Goal: Information Seeking & Learning: Learn about a topic

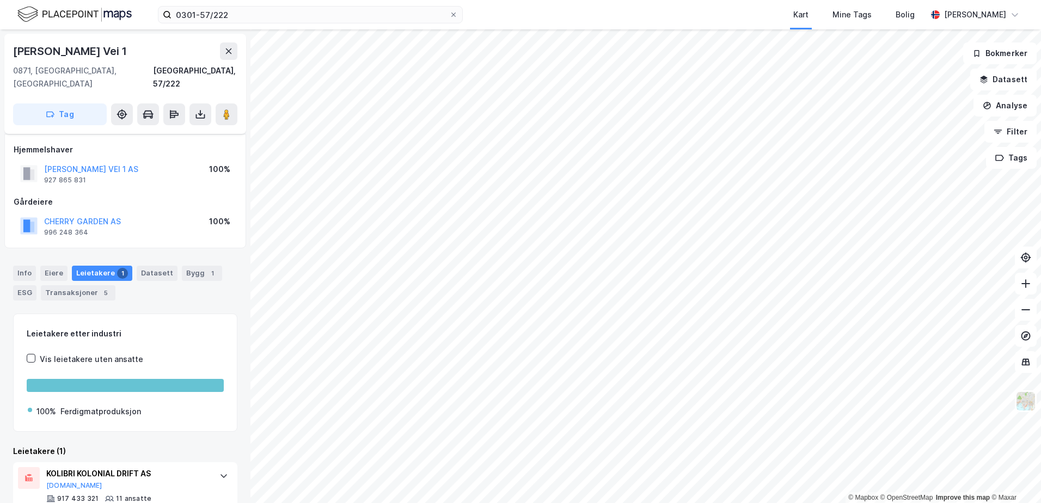
scroll to position [17, 0]
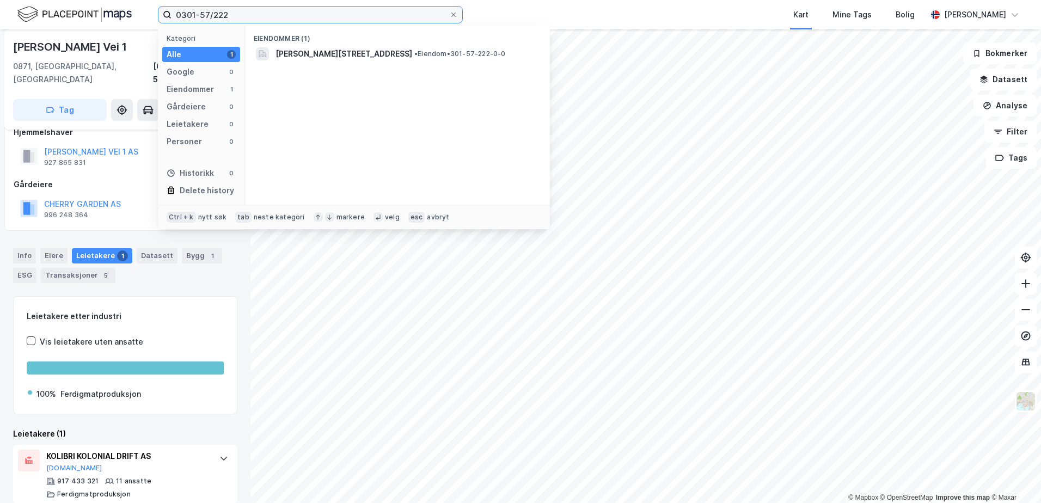
drag, startPoint x: 231, startPoint y: 17, endPoint x: 148, endPoint y: 20, distance: 82.8
click at [148, 20] on div "0301-57/222 Kategori Alle 1 Google 0 Eiendommer 1 Gårdeiere 0 Leietakere 0 Pers…" at bounding box center [520, 14] width 1041 height 29
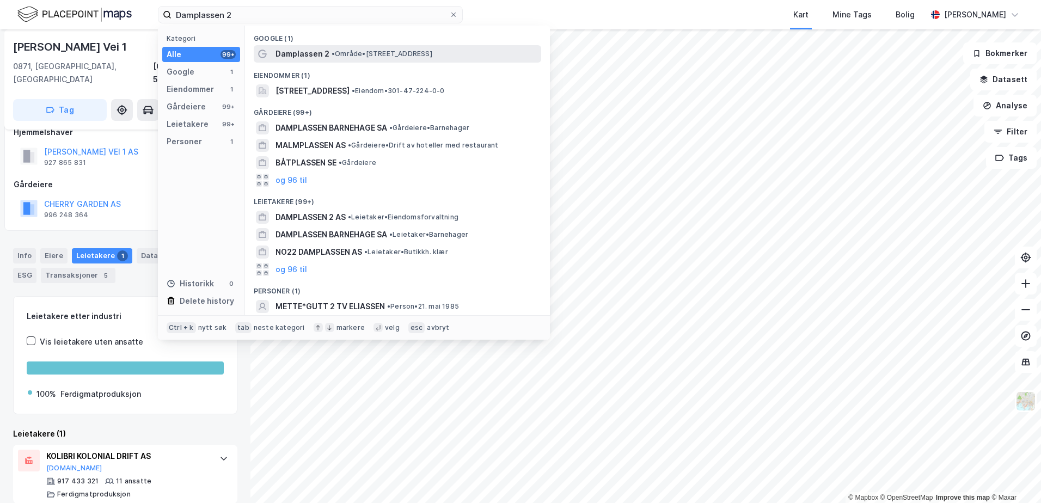
click at [324, 57] on span "Damplassen 2" at bounding box center [303, 53] width 54 height 13
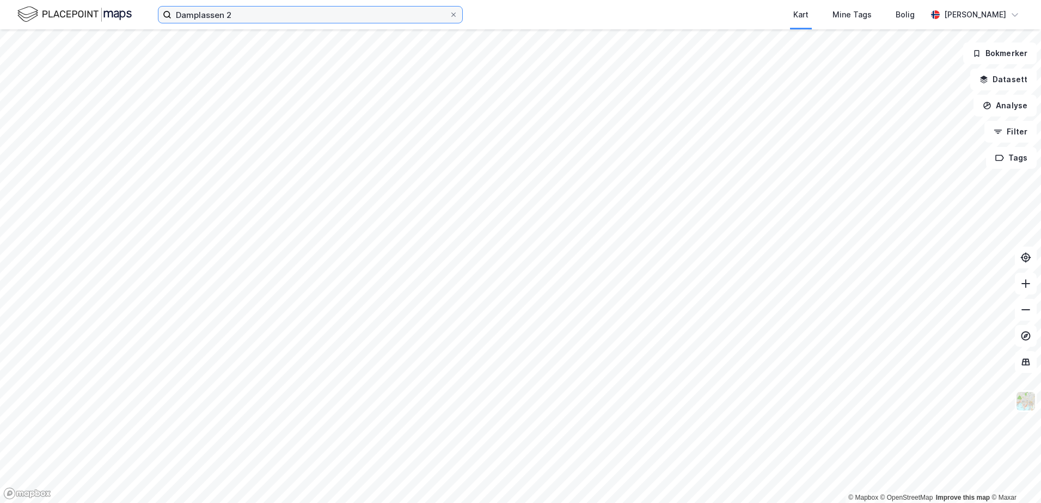
click at [230, 14] on input "Damplassen 2" at bounding box center [311, 15] width 278 height 16
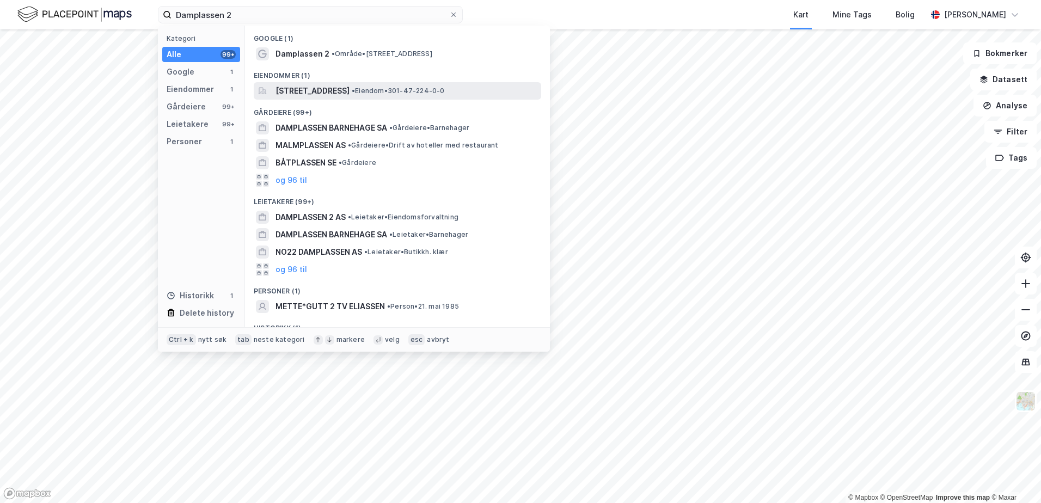
click at [325, 96] on span "[STREET_ADDRESS]" at bounding box center [313, 90] width 74 height 13
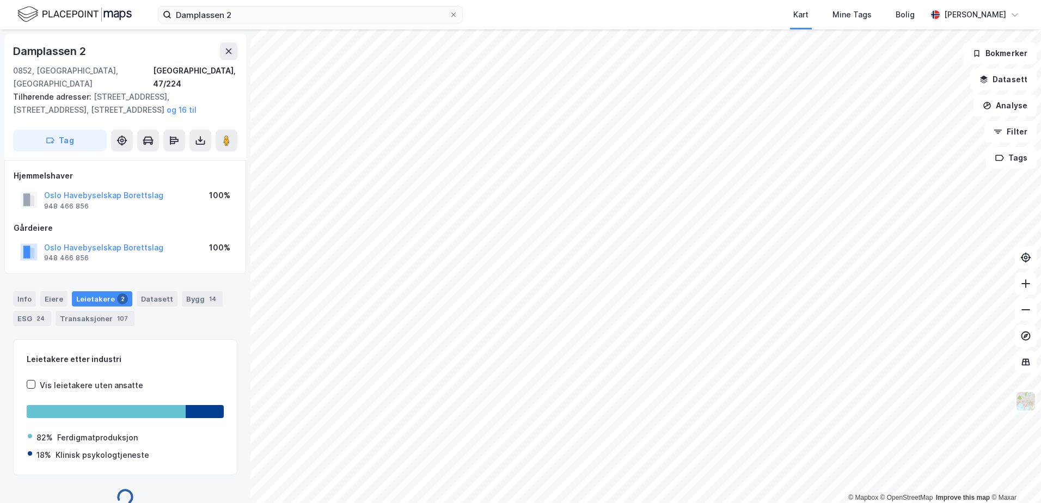
scroll to position [3, 0]
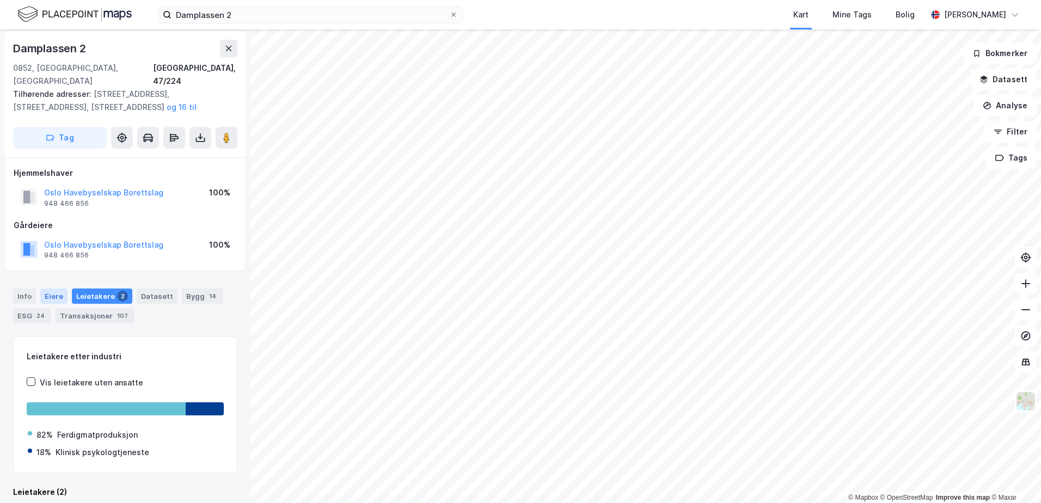
click at [53, 289] on div "Eiere" at bounding box center [53, 296] width 27 height 15
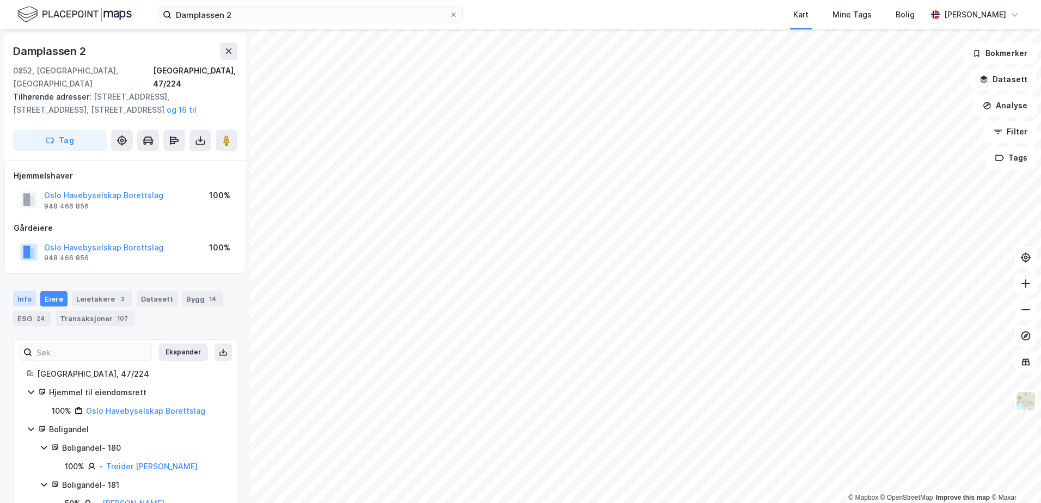
click at [21, 291] on div "Info" at bounding box center [24, 298] width 23 height 15
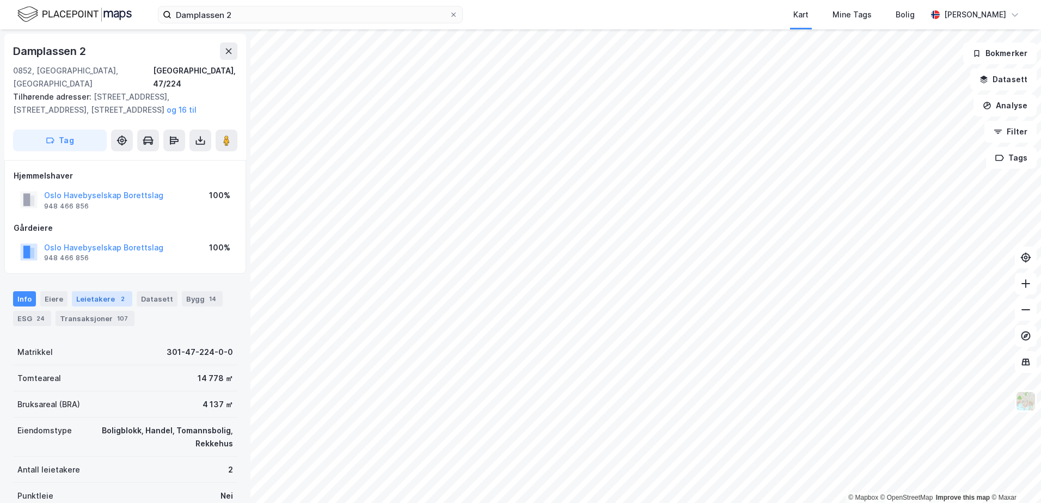
click at [108, 291] on div "Leietakere 2" at bounding box center [102, 298] width 60 height 15
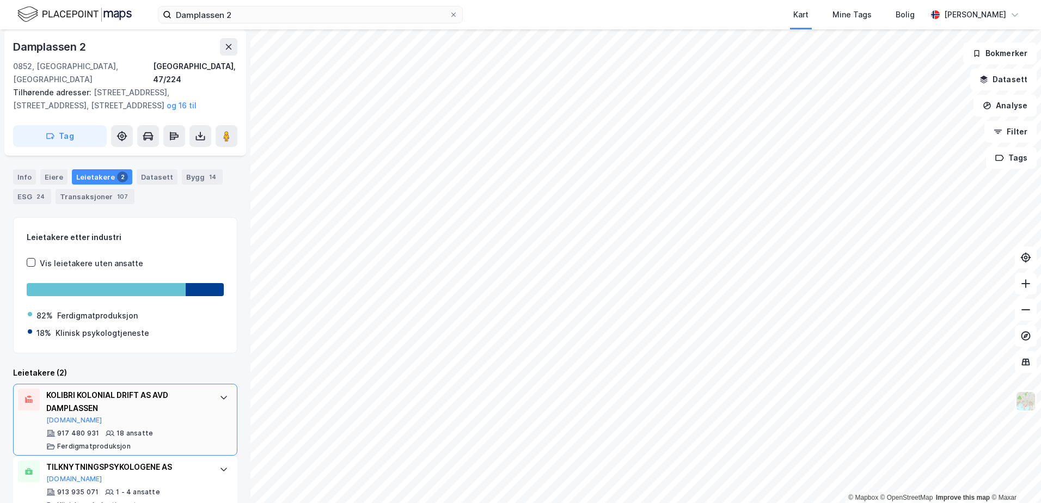
scroll to position [133, 0]
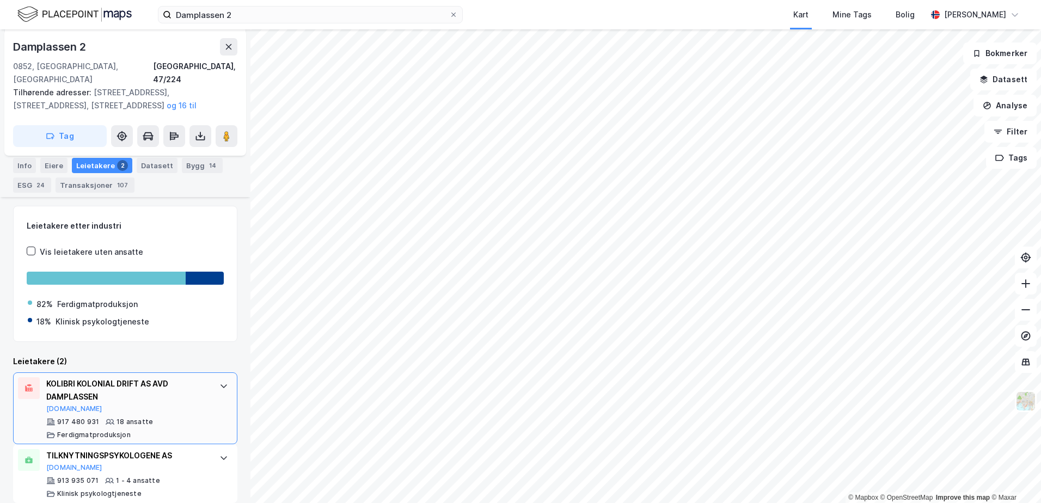
click at [219, 382] on icon at bounding box center [223, 386] width 9 height 9
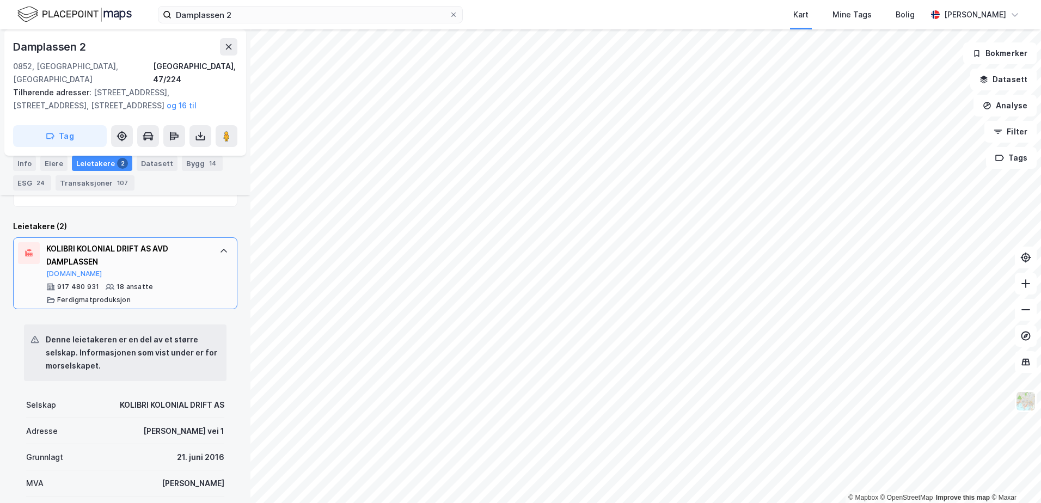
scroll to position [297, 0]
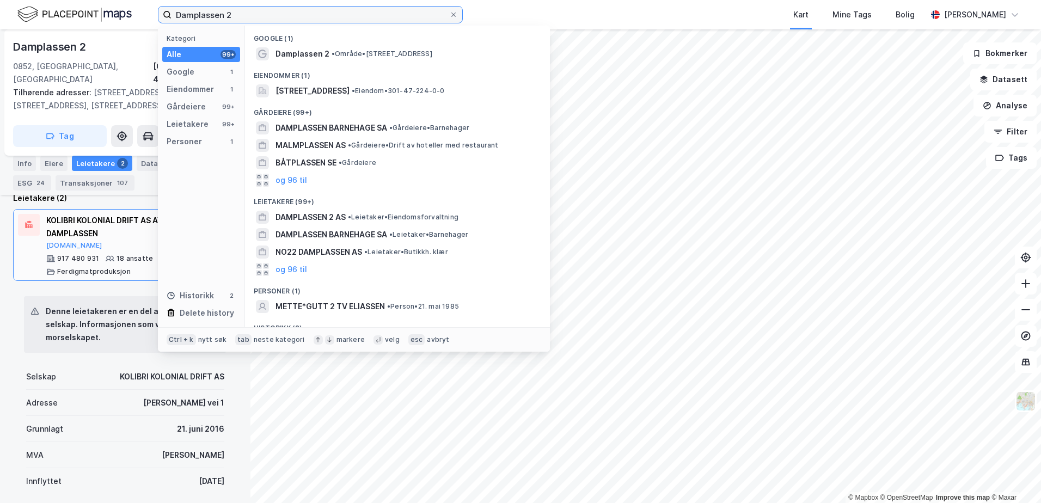
drag, startPoint x: 231, startPoint y: 15, endPoint x: 168, endPoint y: 16, distance: 63.2
click at [168, 16] on label "Damplassen 2" at bounding box center [310, 14] width 305 height 17
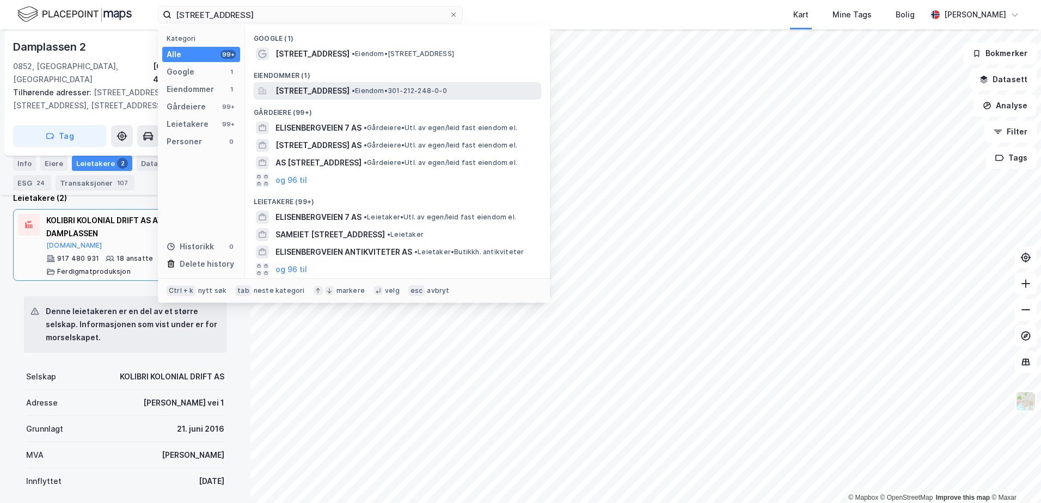
click at [318, 89] on span "[STREET_ADDRESS]" at bounding box center [313, 90] width 74 height 13
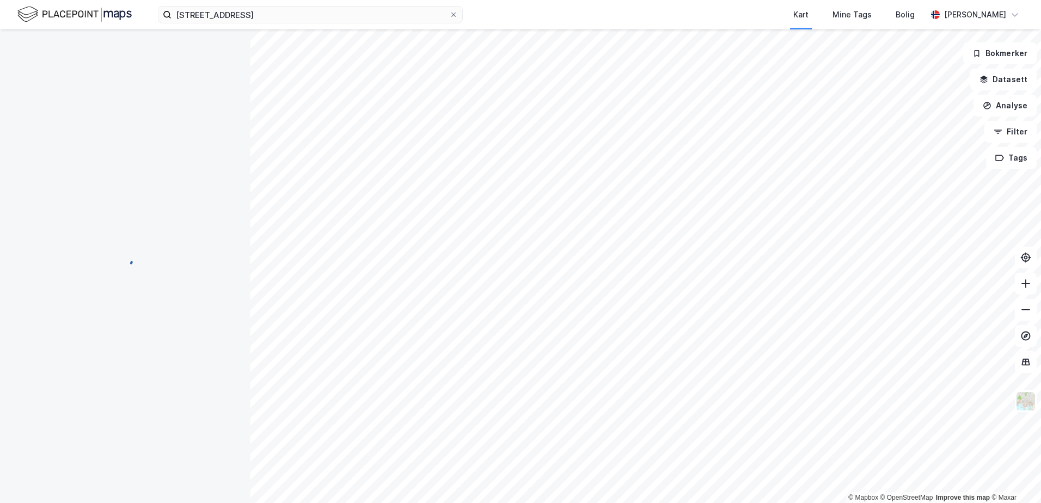
scroll to position [125, 0]
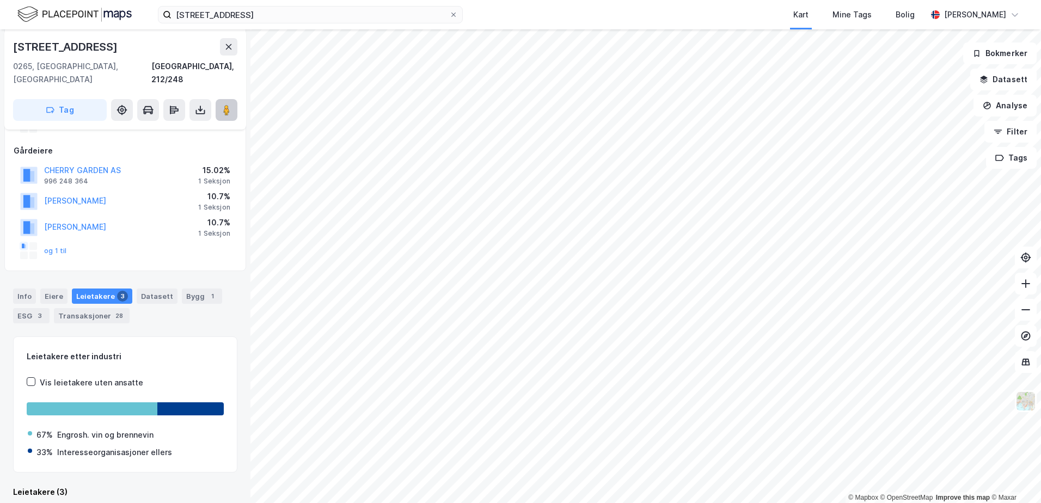
click at [222, 105] on icon at bounding box center [226, 110] width 11 height 11
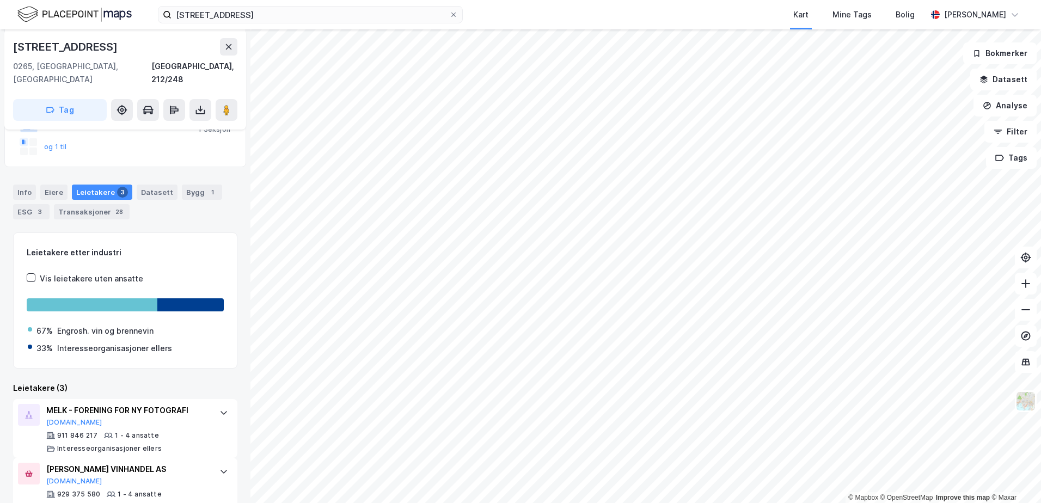
scroll to position [234, 0]
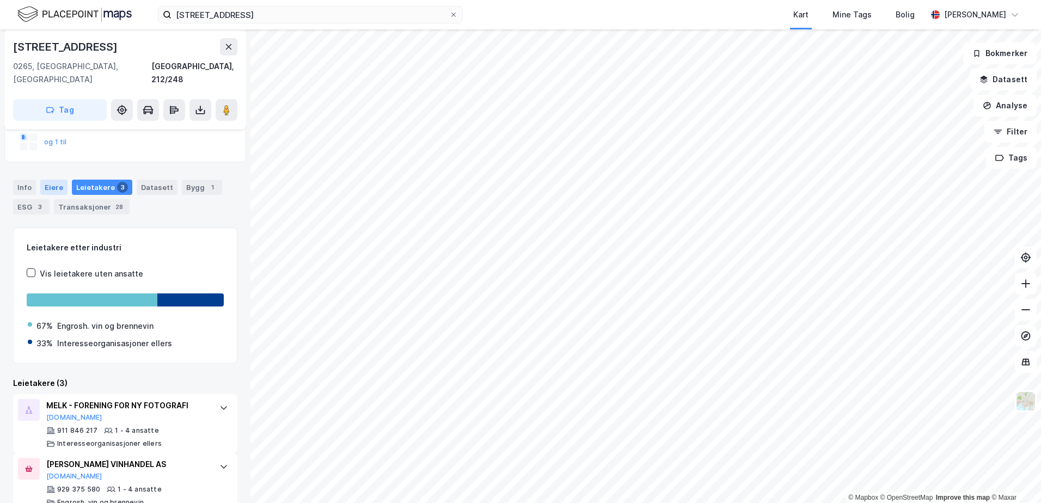
click at [53, 180] on div "Eiere" at bounding box center [53, 187] width 27 height 15
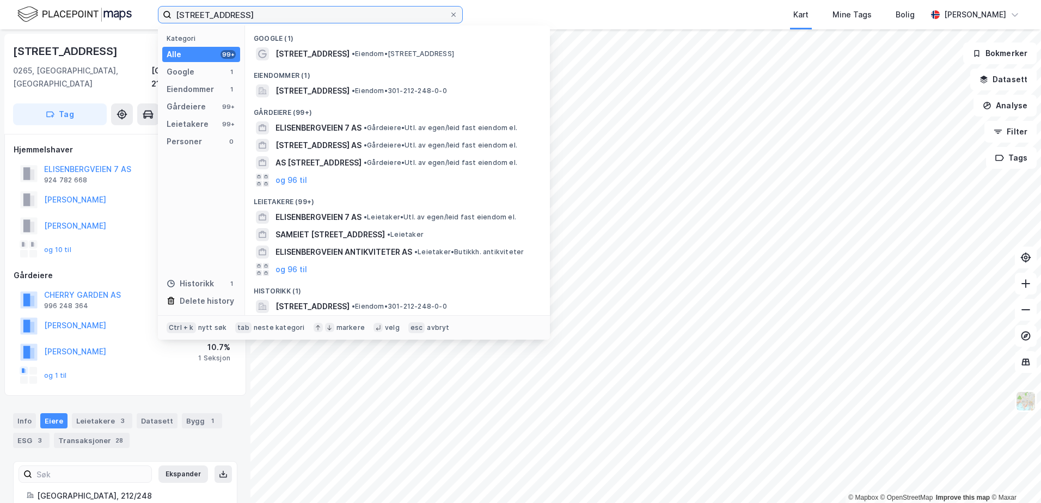
click at [248, 16] on input "[STREET_ADDRESS]" at bounding box center [311, 15] width 278 height 16
drag, startPoint x: 251, startPoint y: 14, endPoint x: 158, endPoint y: 19, distance: 92.2
click at [162, 23] on div "Elisenbergveien 7 Kategori Alle 99+ Google 1 Eiendommer 1 Gårdeiere 99+ Leietak…" at bounding box center [310, 14] width 305 height 17
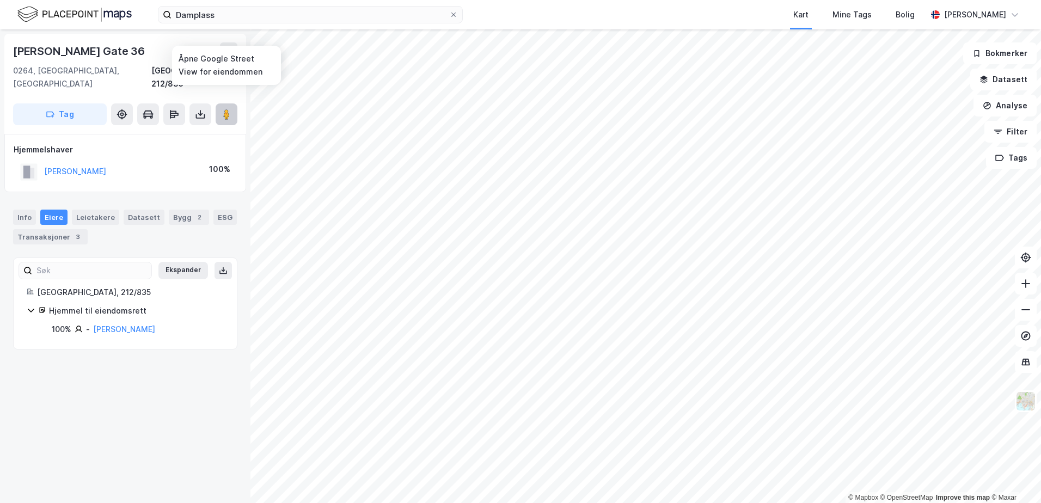
click at [226, 109] on image at bounding box center [226, 114] width 7 height 11
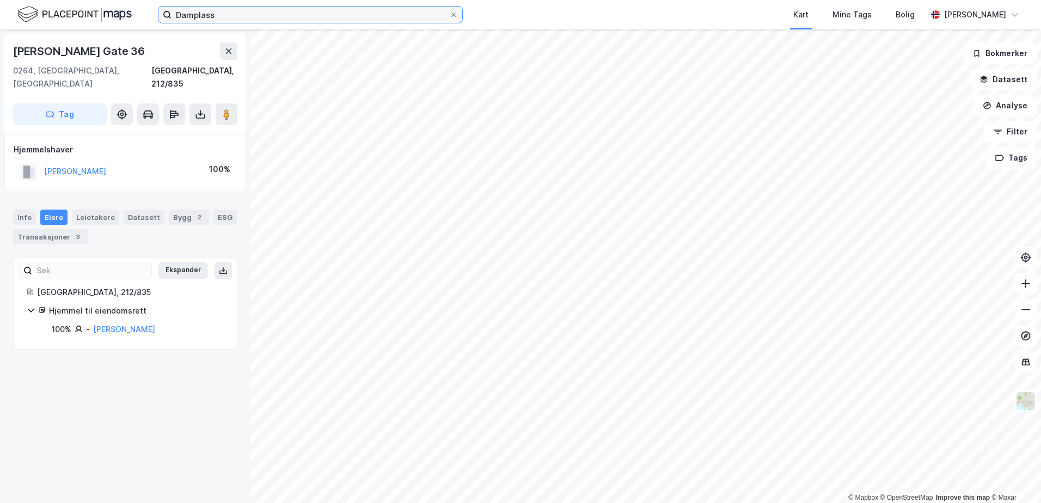
click at [219, 18] on input "Damplass" at bounding box center [311, 15] width 278 height 16
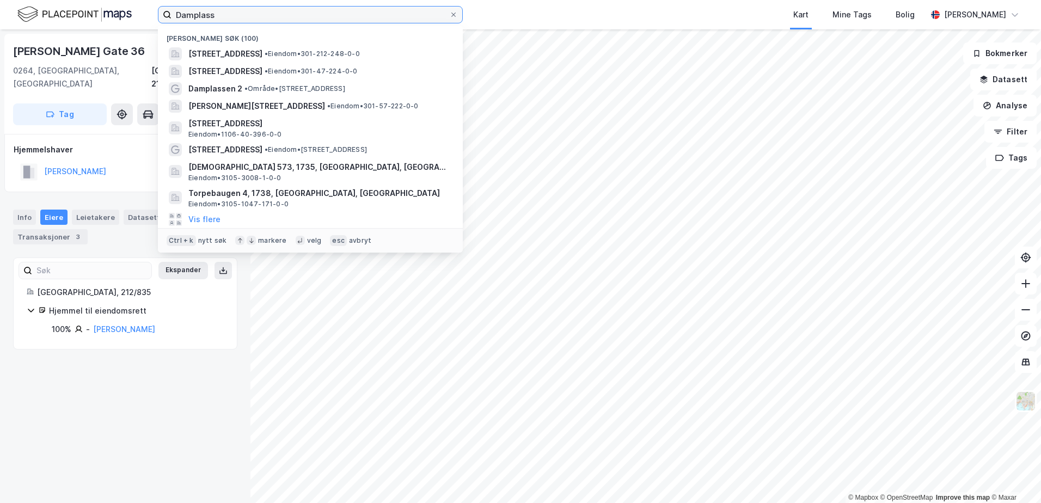
drag, startPoint x: 224, startPoint y: 13, endPoint x: 169, endPoint y: 11, distance: 55.6
click at [169, 11] on label "Damplass" at bounding box center [310, 14] width 305 height 17
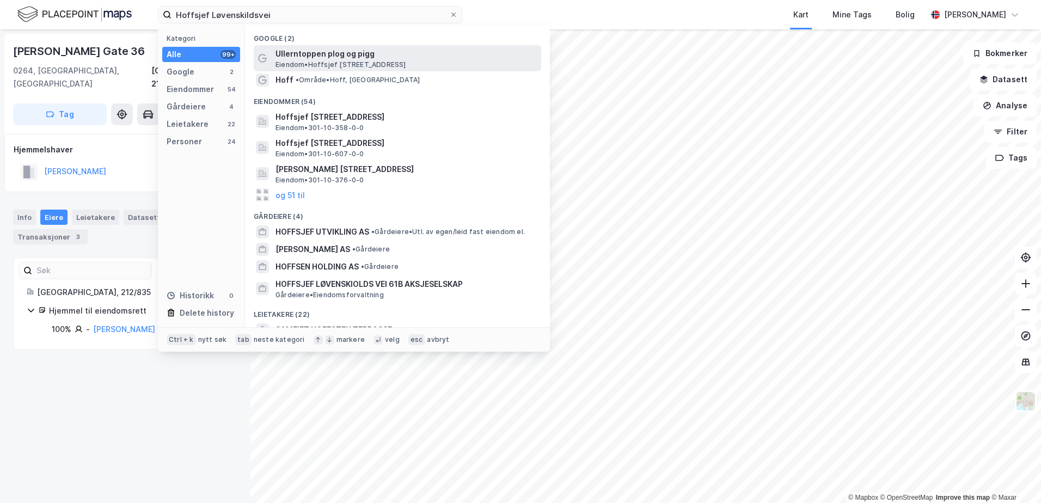
click at [323, 68] on span "Eiendom • Hoffsjef [STREET_ADDRESS]" at bounding box center [341, 64] width 131 height 9
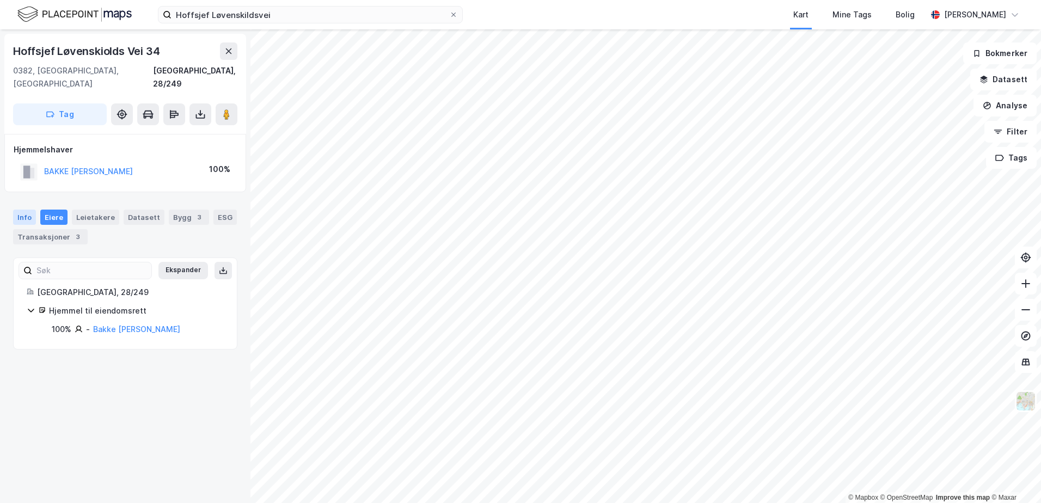
click at [23, 210] on div "Info" at bounding box center [24, 217] width 23 height 15
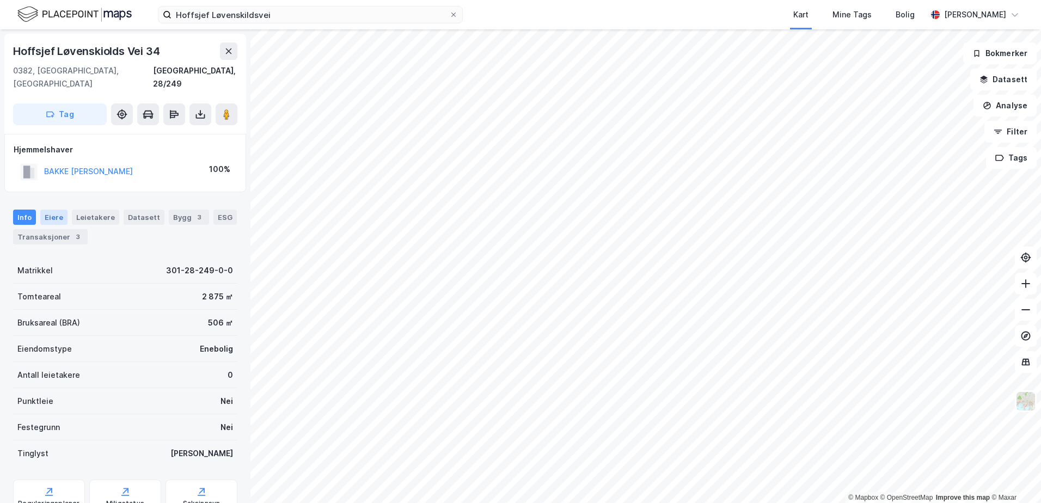
click at [53, 210] on div "Eiere" at bounding box center [53, 217] width 27 height 15
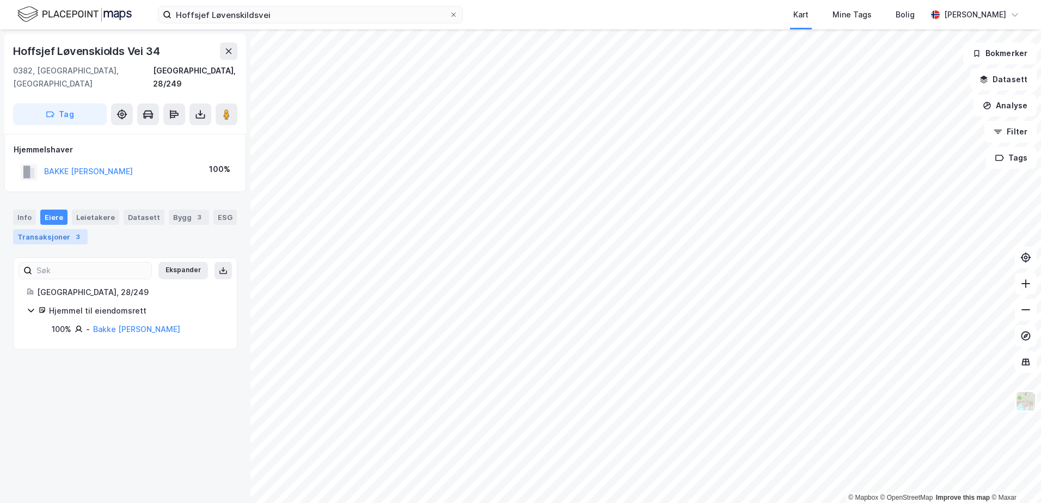
click at [44, 229] on div "Transaksjoner 3" at bounding box center [50, 236] width 75 height 15
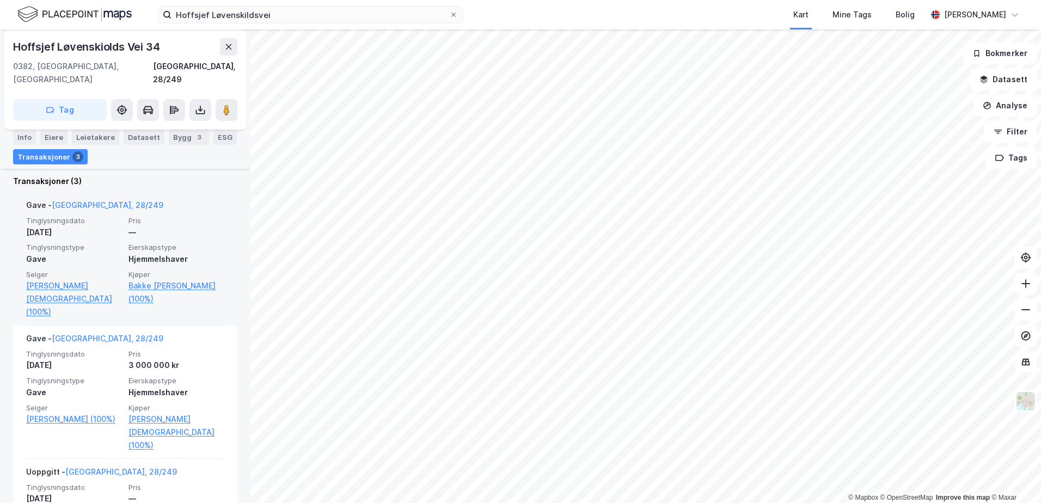
scroll to position [279, 0]
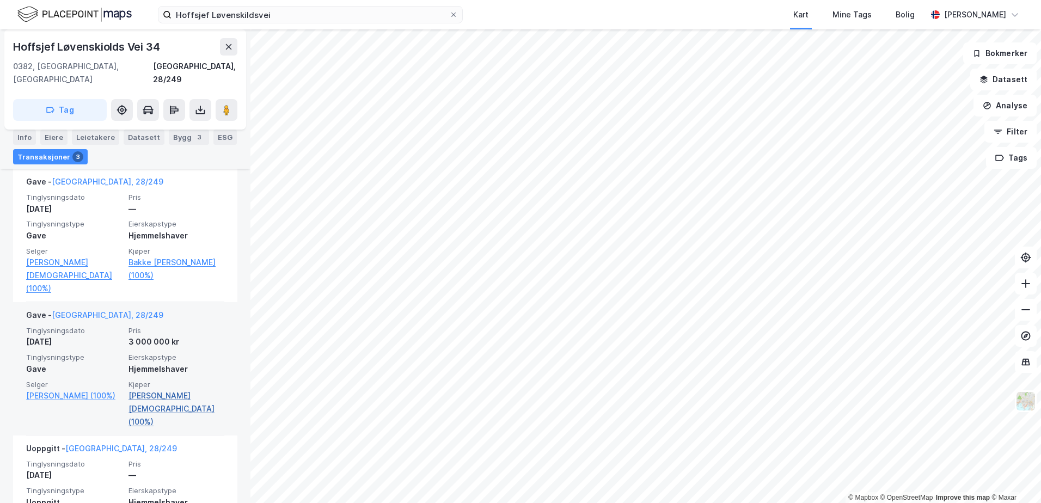
click at [167, 389] on link "[PERSON_NAME][DEMOGRAPHIC_DATA] (100%)" at bounding box center [177, 408] width 96 height 39
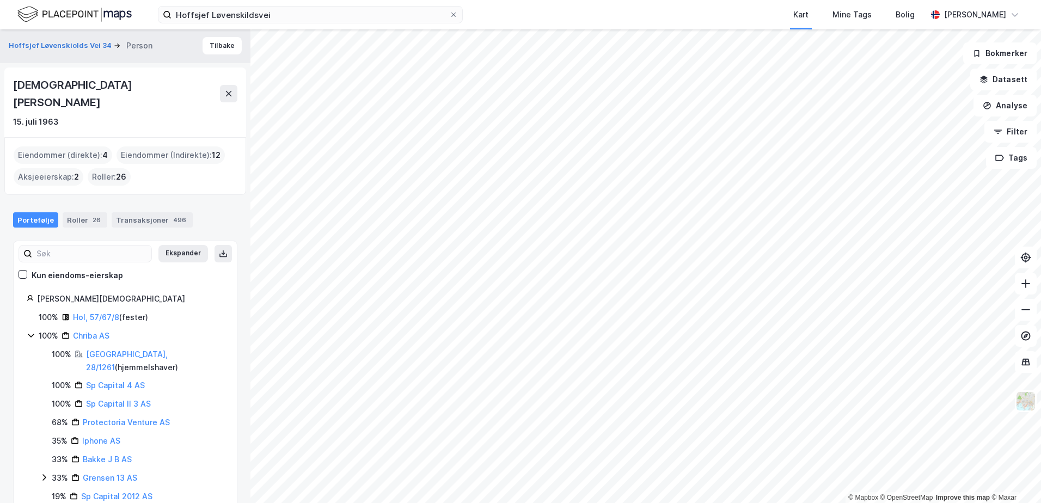
scroll to position [1, 0]
click at [94, 313] on link "Hol, 57/67/8" at bounding box center [96, 317] width 46 height 9
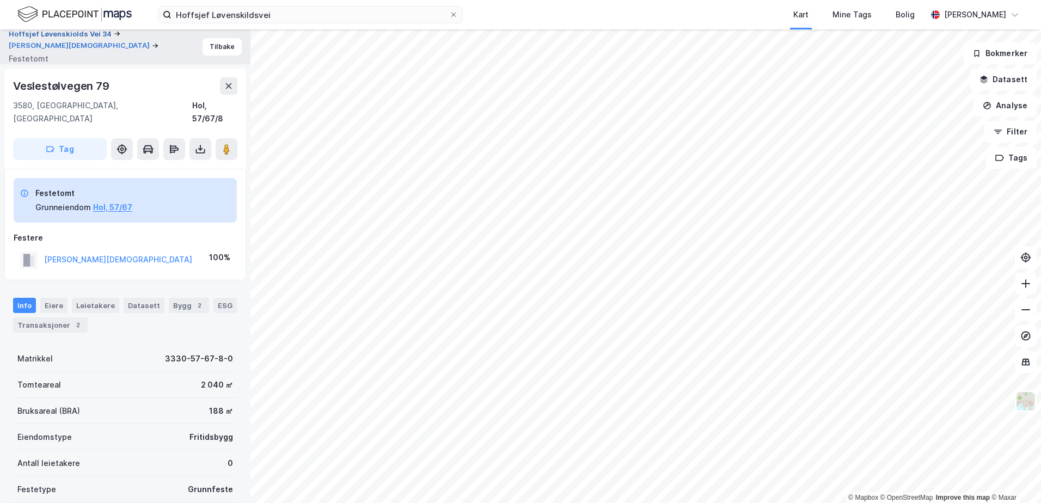
click at [53, 39] on button "Hoffsjef Løvenskiolds Vei 34" at bounding box center [61, 34] width 105 height 11
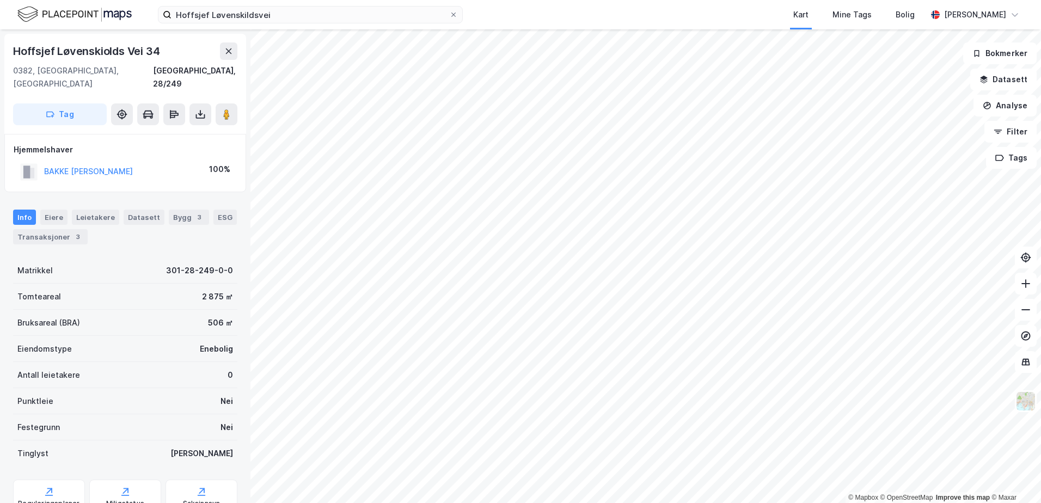
scroll to position [2, 0]
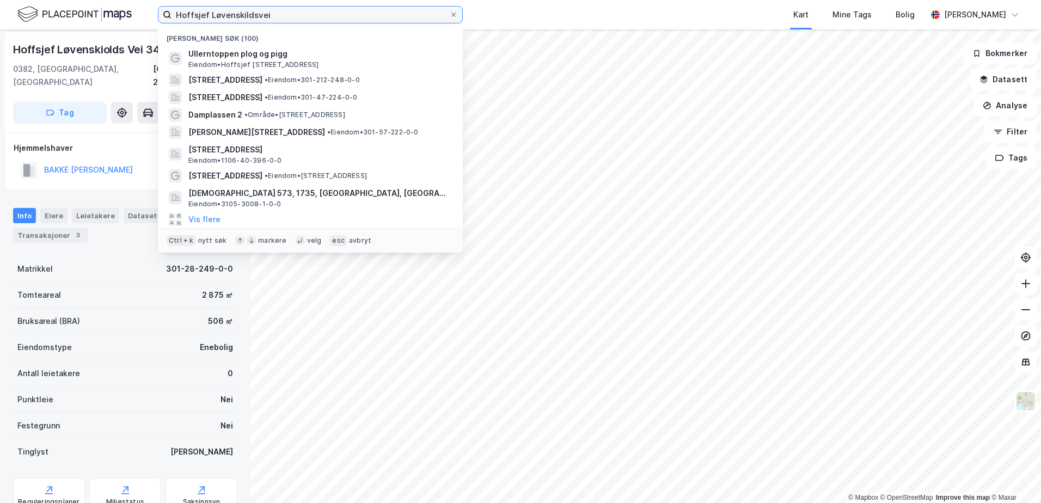
drag, startPoint x: 273, startPoint y: 16, endPoint x: 117, endPoint y: 9, distance: 155.9
click at [117, 9] on div "Hoffsjef Løvenskildsvei Nylige søk (100) Ullerntoppen plog og pigg [PERSON_NAME…" at bounding box center [520, 14] width 1041 height 29
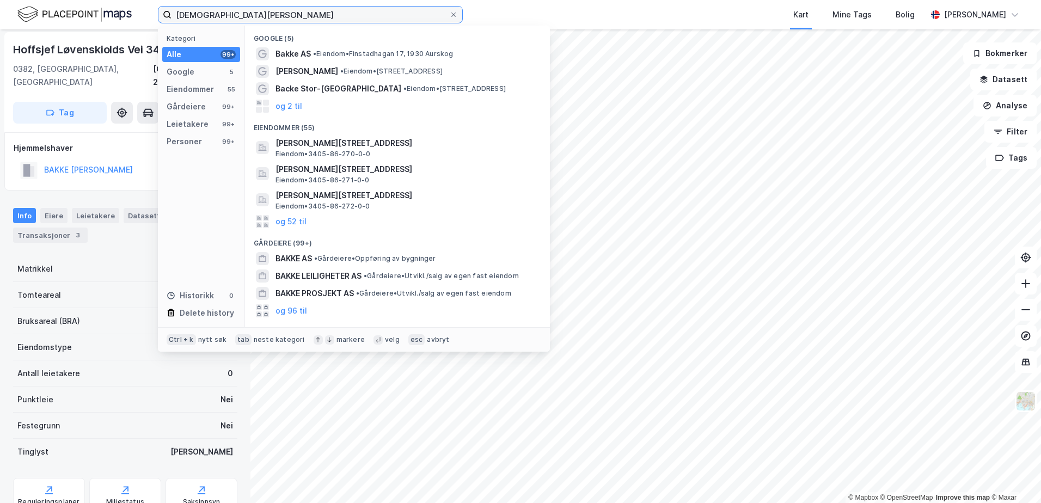
click at [243, 15] on input "[DEMOGRAPHIC_DATA][PERSON_NAME]" at bounding box center [311, 15] width 278 height 16
drag, startPoint x: 243, startPoint y: 15, endPoint x: 177, endPoint y: 11, distance: 66.0
click at [178, 12] on input "[DEMOGRAPHIC_DATA][PERSON_NAME]" at bounding box center [311, 15] width 278 height 16
type input "[DEMOGRAPHIC_DATA][PERSON_NAME]"
click at [455, 12] on icon at bounding box center [453, 14] width 7 height 7
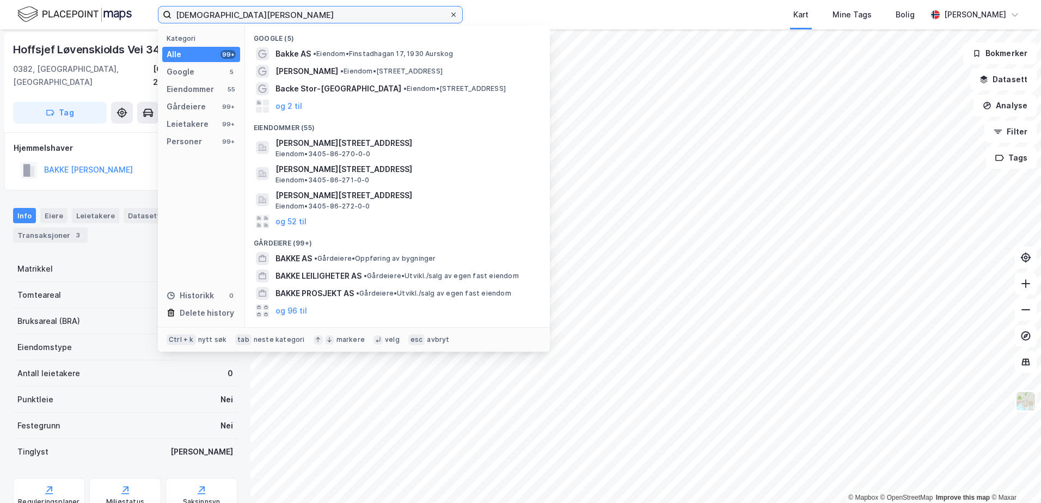
click at [449, 12] on input "[DEMOGRAPHIC_DATA][PERSON_NAME]" at bounding box center [311, 15] width 278 height 16
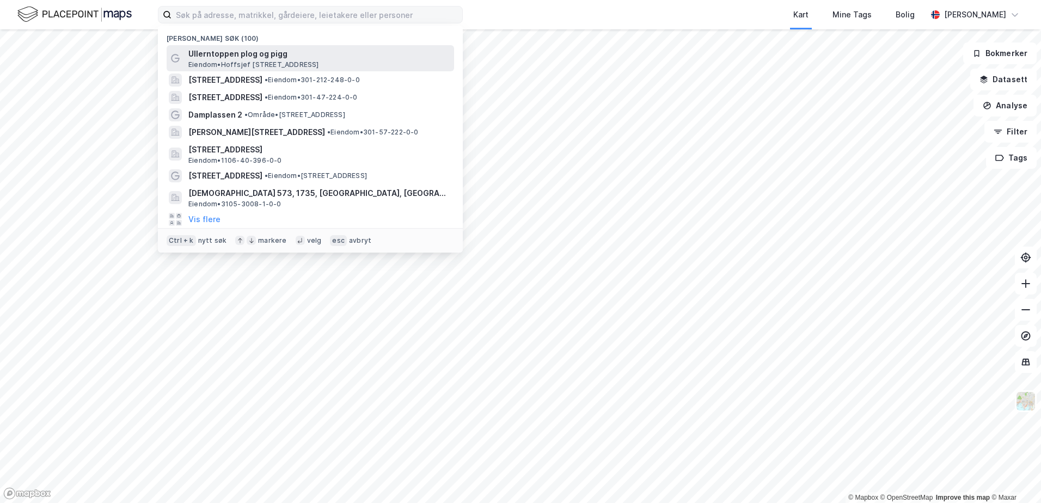
click at [209, 58] on span "Ullerntoppen plog og pigg" at bounding box center [318, 53] width 261 height 13
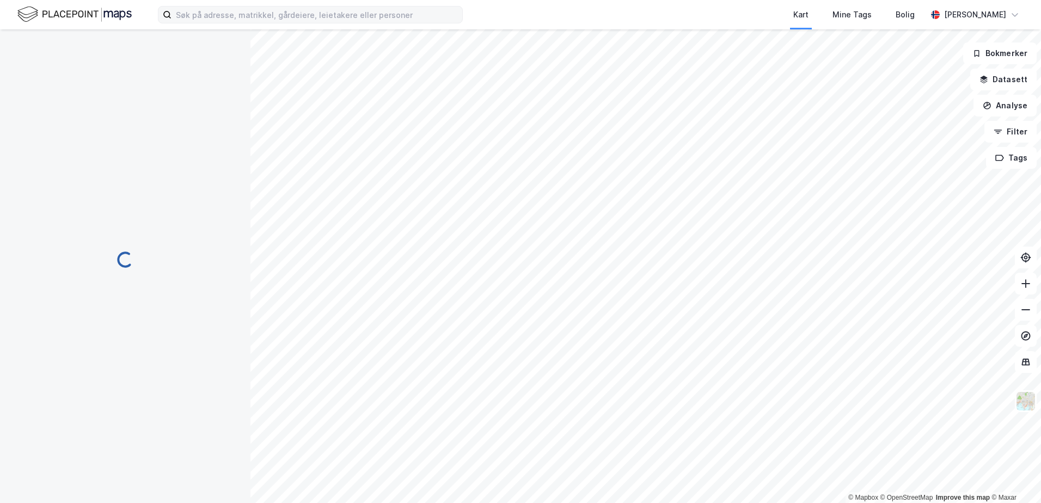
scroll to position [2, 0]
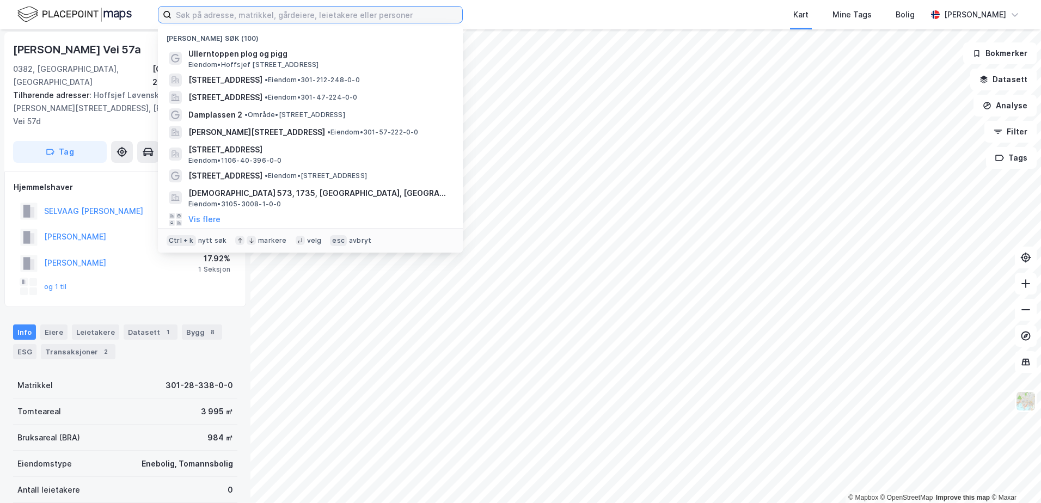
click at [209, 21] on input at bounding box center [317, 15] width 291 height 16
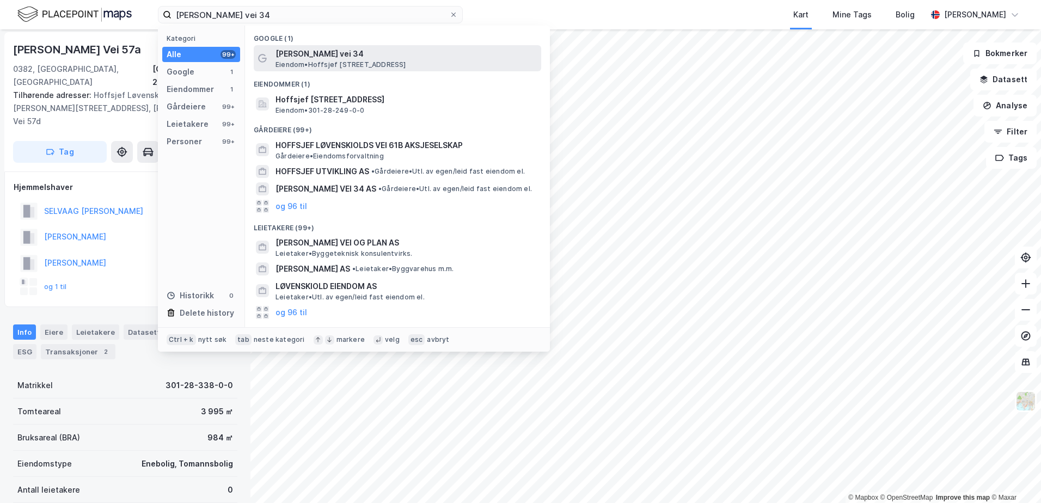
click at [322, 57] on span "[PERSON_NAME] vei 34" at bounding box center [406, 53] width 261 height 13
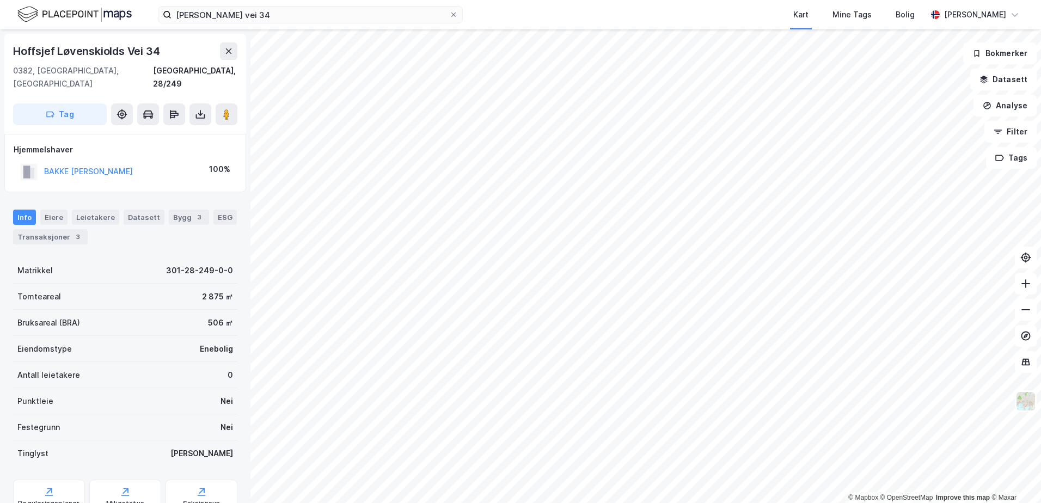
scroll to position [2, 0]
click at [46, 208] on div "Eiere" at bounding box center [53, 215] width 27 height 15
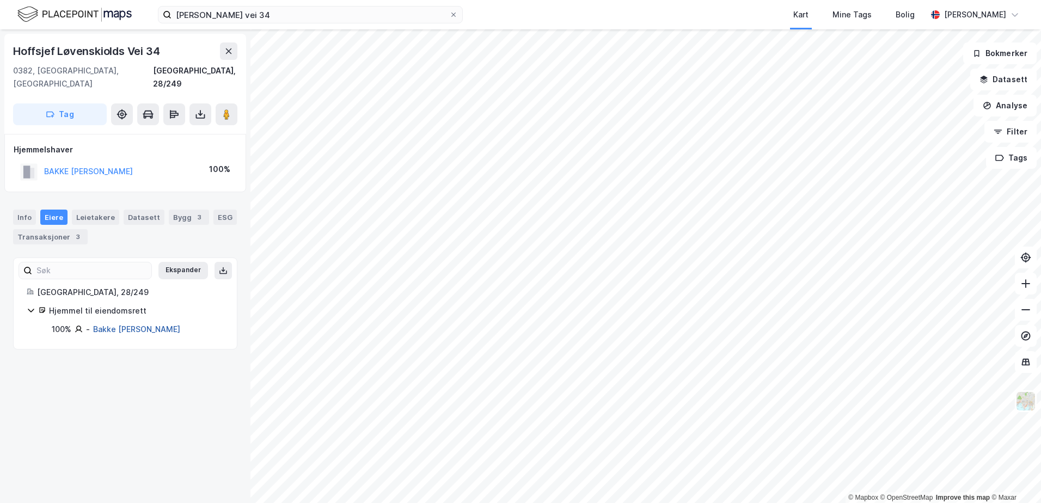
click at [133, 325] on link "Bakke [PERSON_NAME]" at bounding box center [136, 329] width 87 height 9
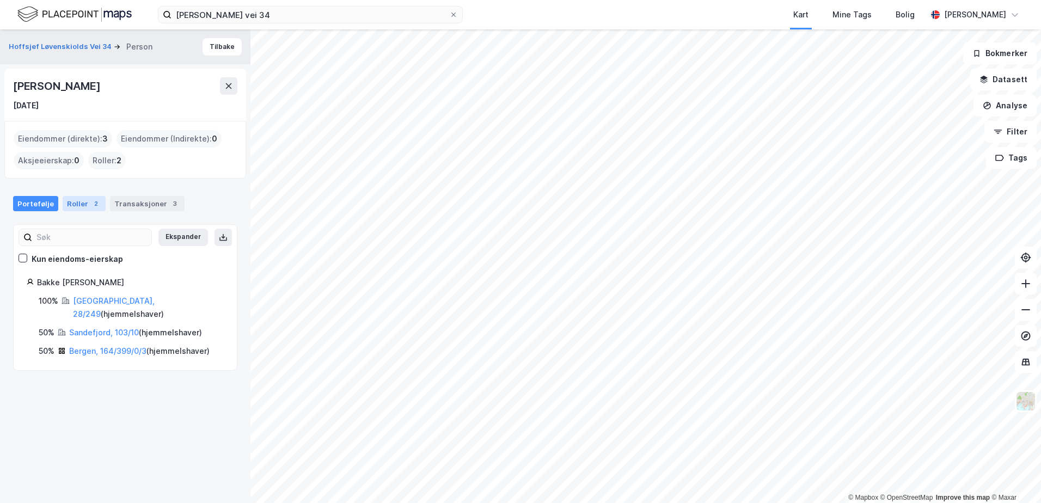
click at [75, 203] on div "Roller 2" at bounding box center [84, 203] width 43 height 15
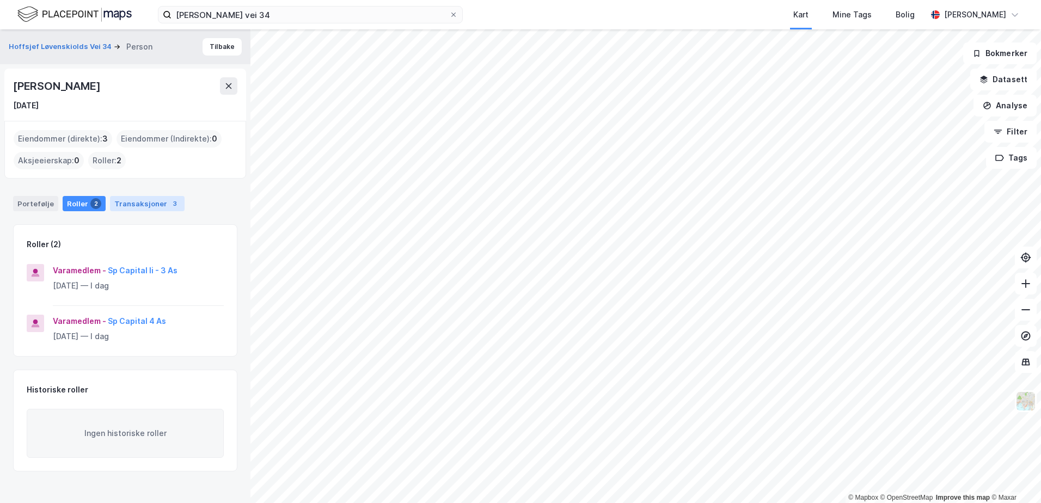
click at [136, 205] on div "Transaksjoner 3" at bounding box center [147, 203] width 75 height 15
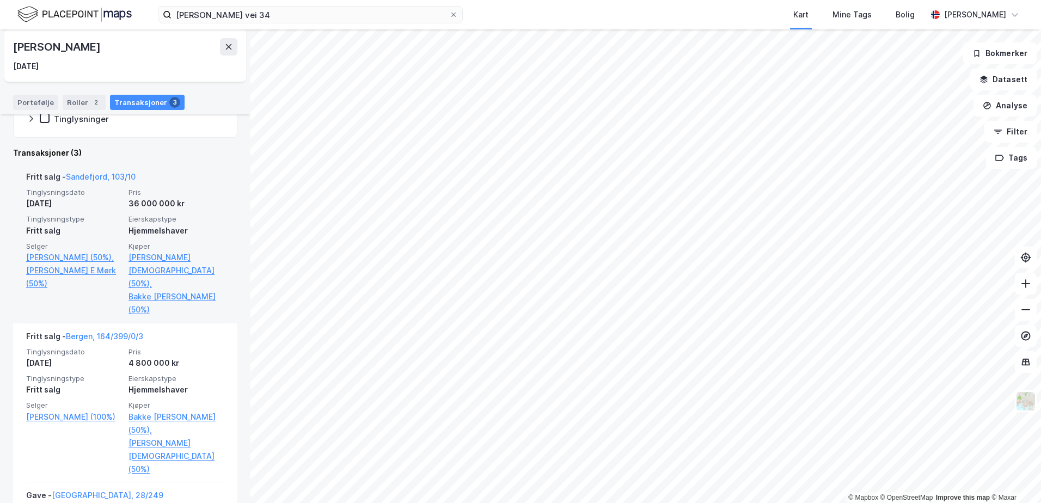
scroll to position [218, 0]
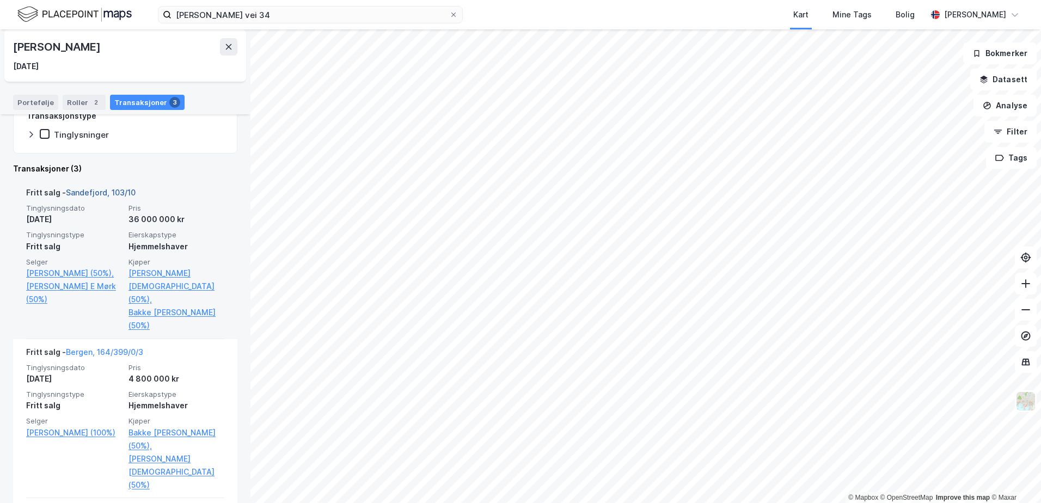
click at [91, 194] on link "Sandefjord, 103/10" at bounding box center [101, 192] width 70 height 9
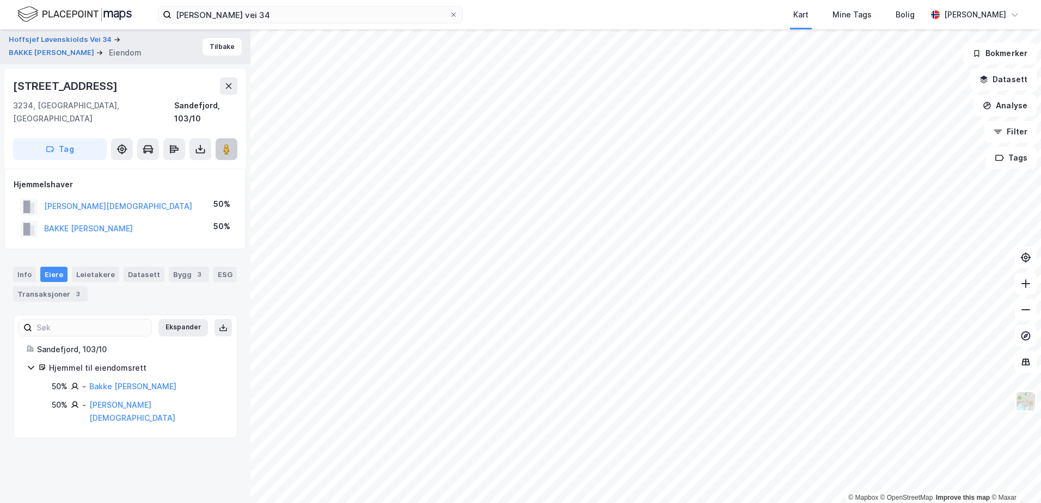
click at [229, 142] on button at bounding box center [227, 149] width 22 height 22
click at [217, 46] on button "Tilbake" at bounding box center [222, 46] width 39 height 17
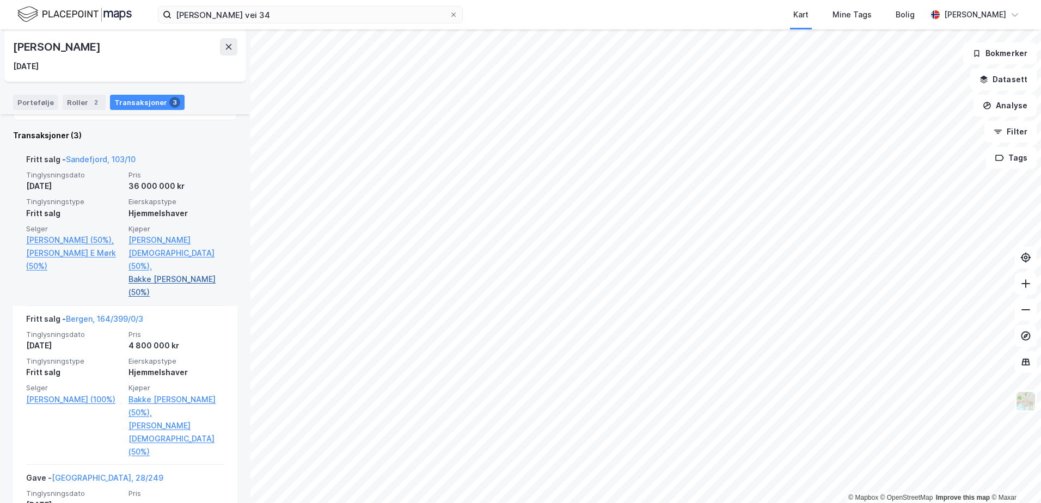
scroll to position [294, 0]
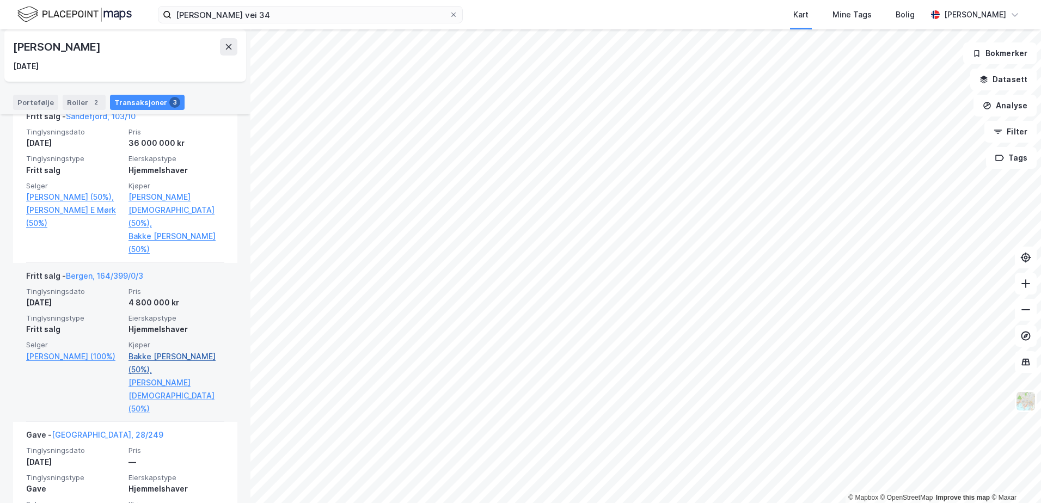
click at [166, 350] on link "Bakke [PERSON_NAME] (50%)," at bounding box center [177, 363] width 96 height 26
click at [164, 376] on link "[PERSON_NAME][DEMOGRAPHIC_DATA] (50%)" at bounding box center [177, 395] width 96 height 39
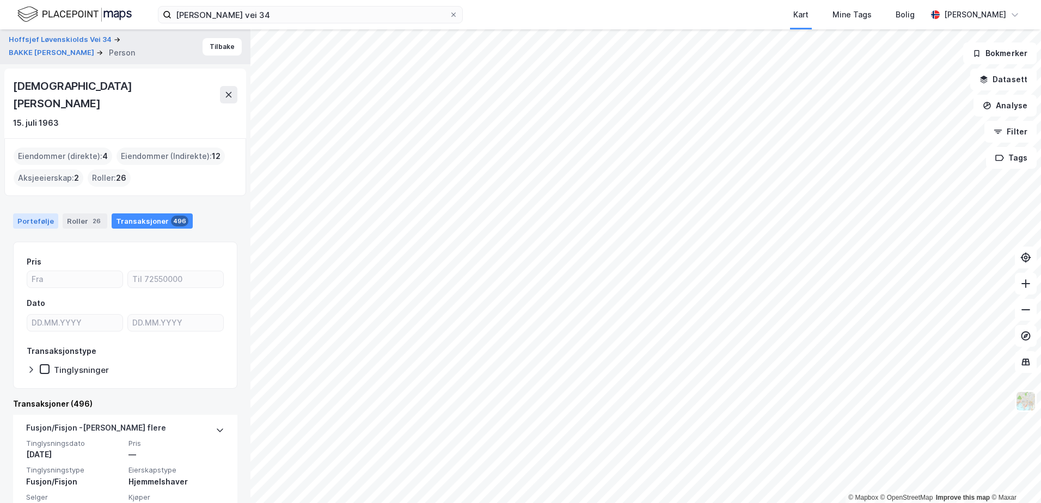
click at [23, 213] on div "Portefølje" at bounding box center [35, 220] width 45 height 15
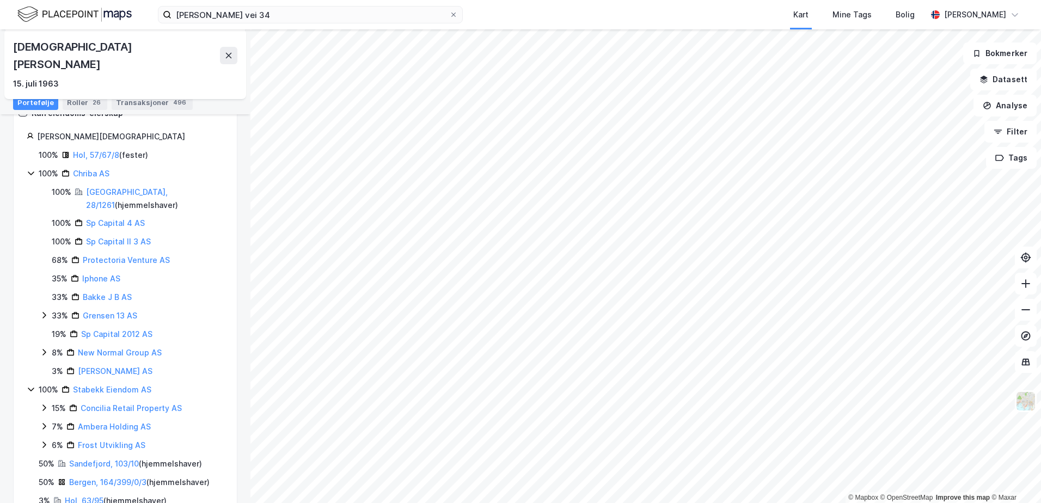
scroll to position [164, 0]
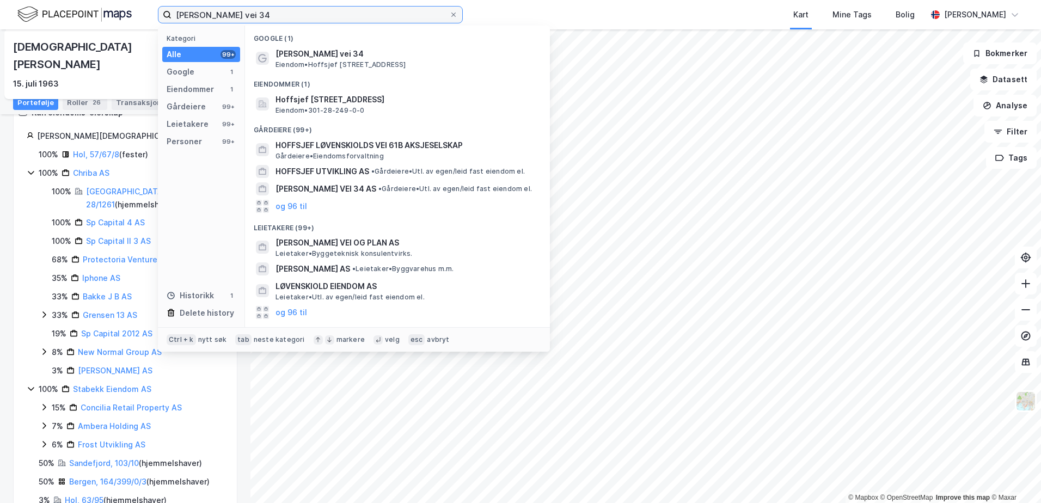
drag, startPoint x: 292, startPoint y: 13, endPoint x: 167, endPoint y: 17, distance: 124.8
click at [167, 16] on label "[PERSON_NAME] vei 34" at bounding box center [310, 14] width 305 height 17
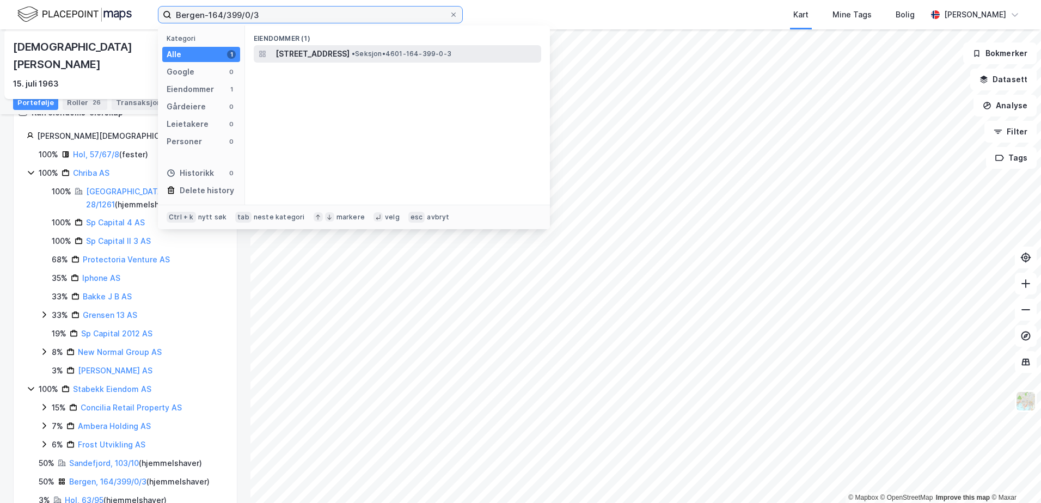
type input "Bergen-164/399/0/3"
click at [350, 58] on span "[STREET_ADDRESS]" at bounding box center [313, 53] width 74 height 13
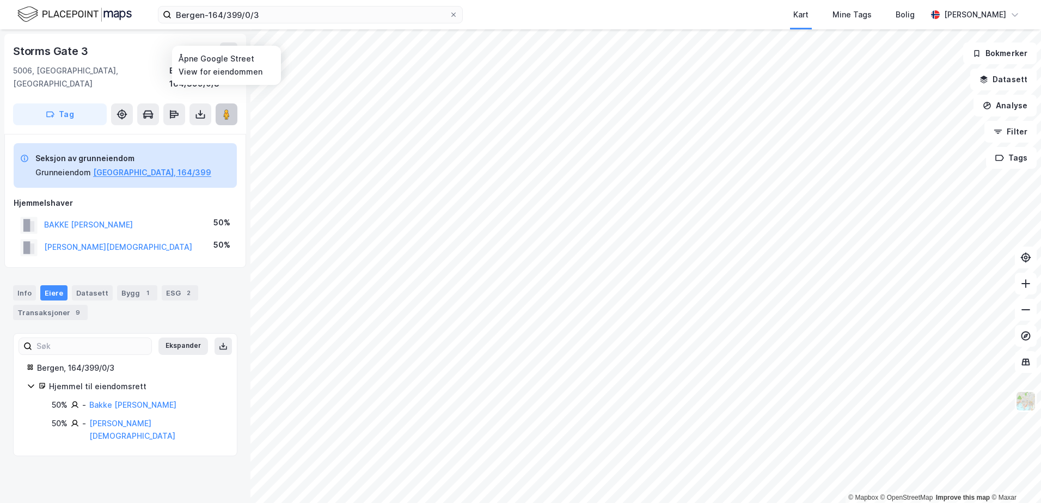
click at [234, 103] on button at bounding box center [227, 114] width 22 height 22
click at [129, 400] on link "Bakke [PERSON_NAME]" at bounding box center [132, 404] width 87 height 9
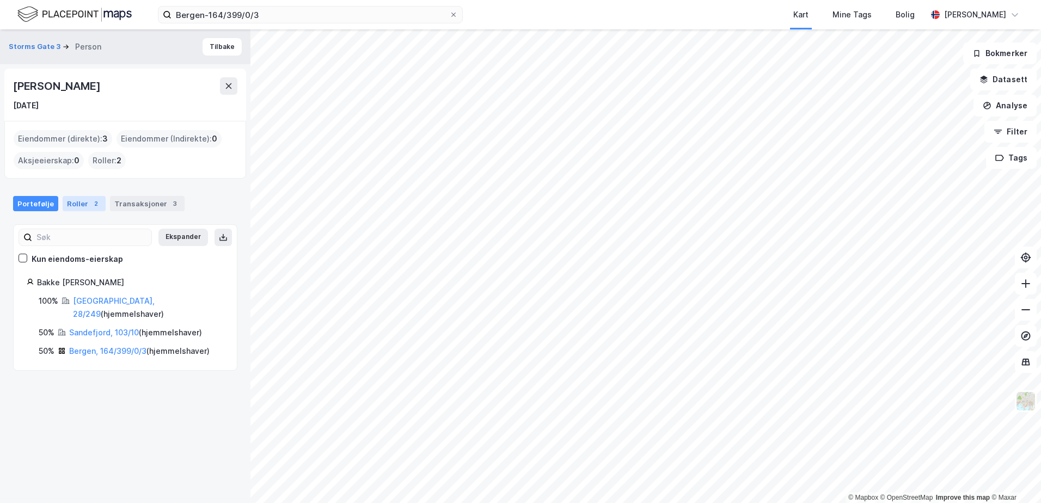
click at [77, 201] on div "Roller 2" at bounding box center [84, 203] width 43 height 15
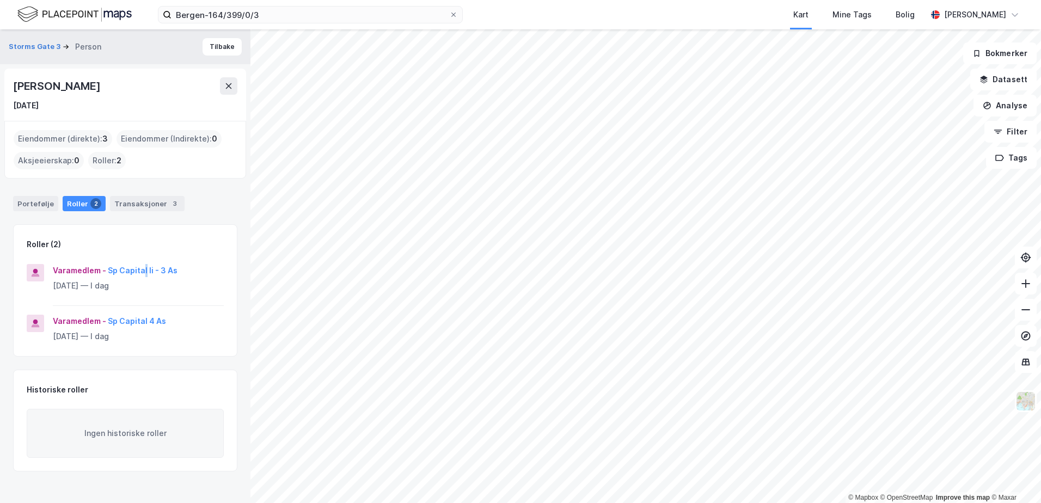
click at [143, 264] on div "Varamedlem - Sp Capital Ii - 3 As" at bounding box center [138, 270] width 171 height 13
drag, startPoint x: 143, startPoint y: 264, endPoint x: 143, endPoint y: 271, distance: 6.6
click at [0, 0] on button "Sp Capital Ii - 3 As" at bounding box center [0, 0] width 0 height 0
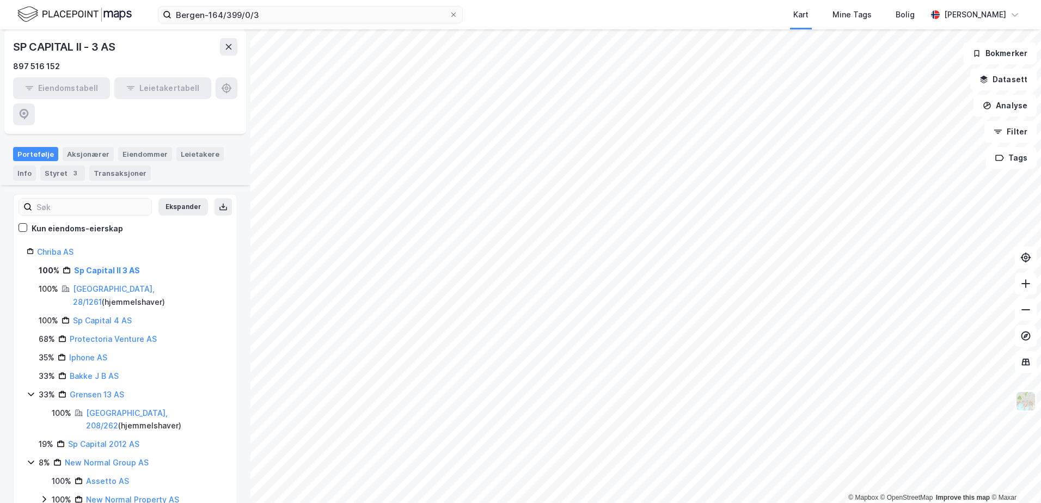
scroll to position [101, 0]
click at [59, 248] on link "Chriba AS" at bounding box center [55, 252] width 36 height 9
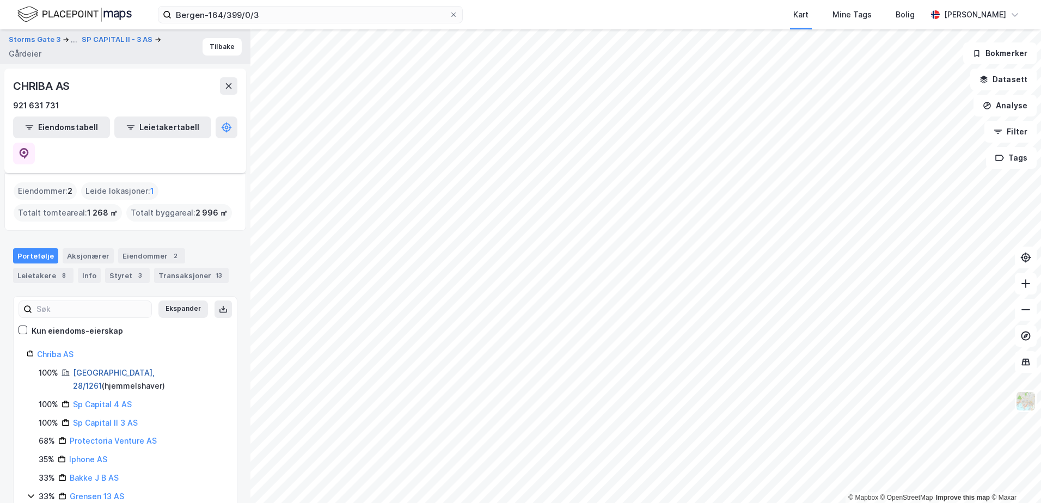
click at [102, 368] on link "[GEOGRAPHIC_DATA], 28/1261" at bounding box center [114, 379] width 82 height 22
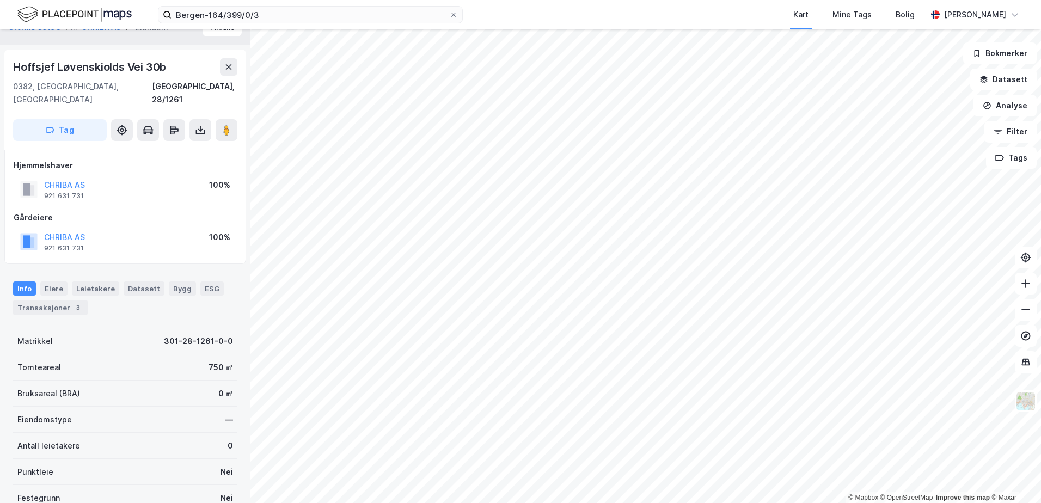
scroll to position [2, 0]
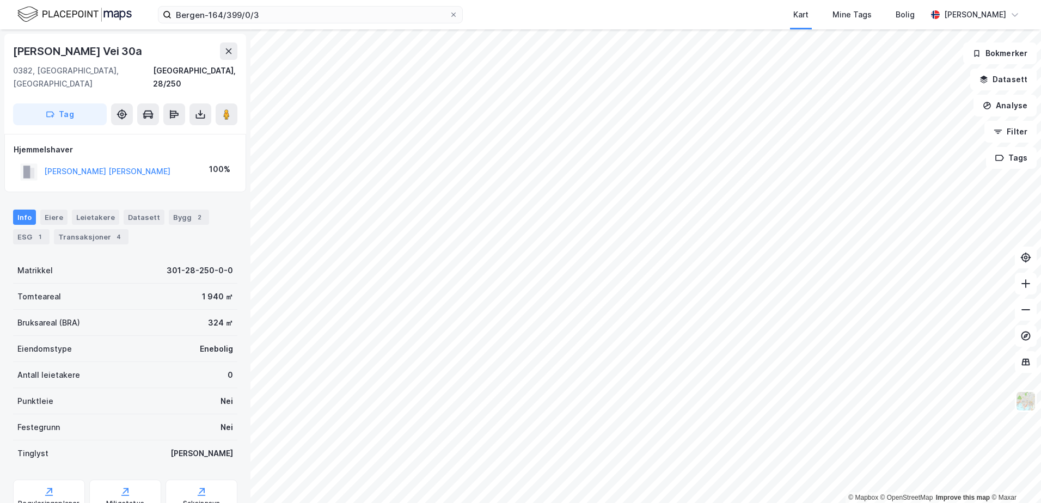
scroll to position [2, 0]
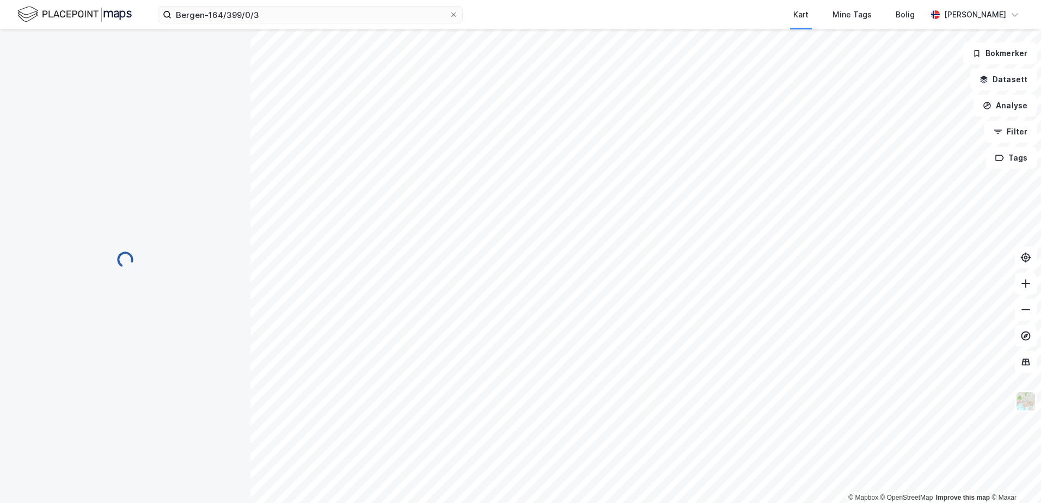
scroll to position [2, 0]
